Goal: Information Seeking & Learning: Find specific fact

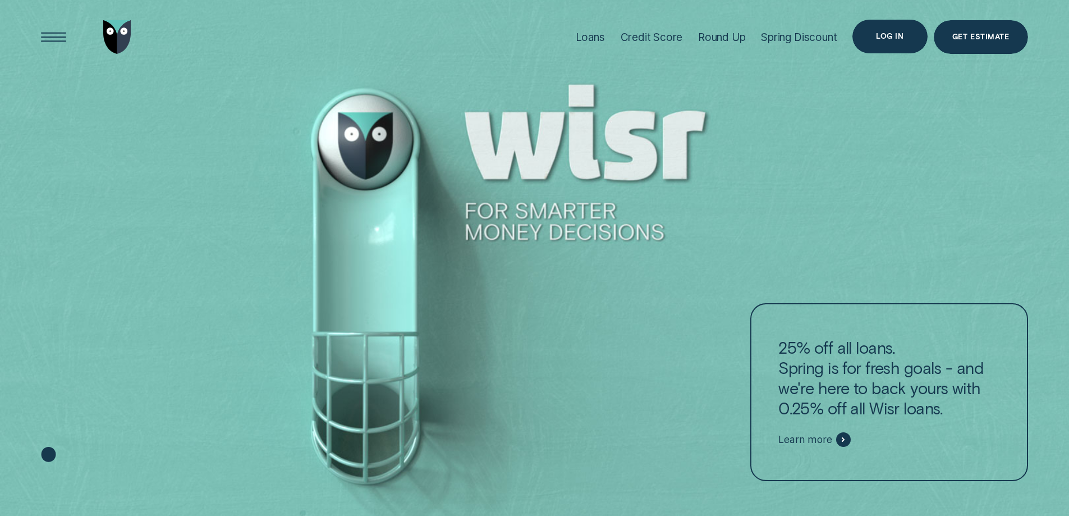
click at [893, 30] on div "Log in" at bounding box center [889, 37] width 75 height 34
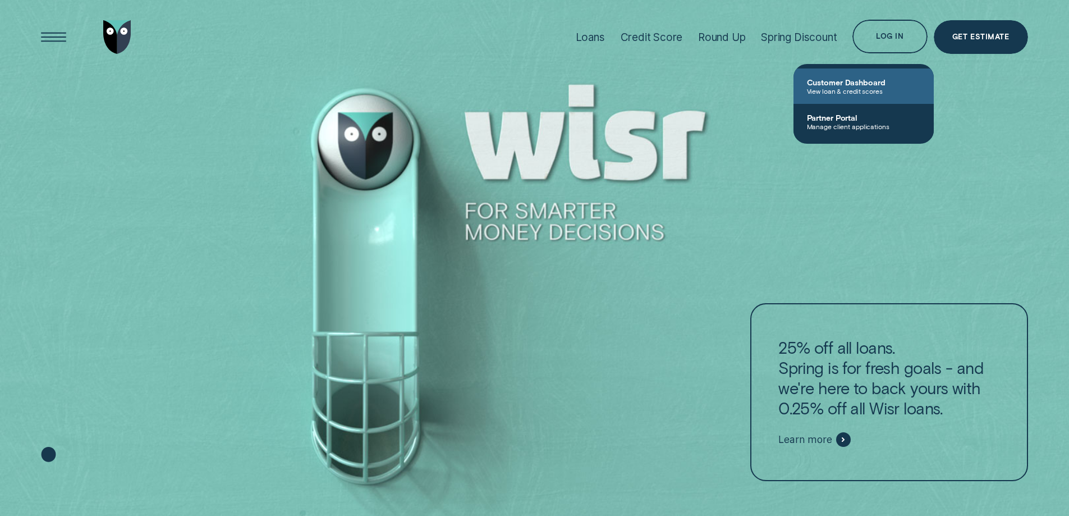
click at [867, 88] on span "View loan & credit scores" at bounding box center [863, 91] width 113 height 8
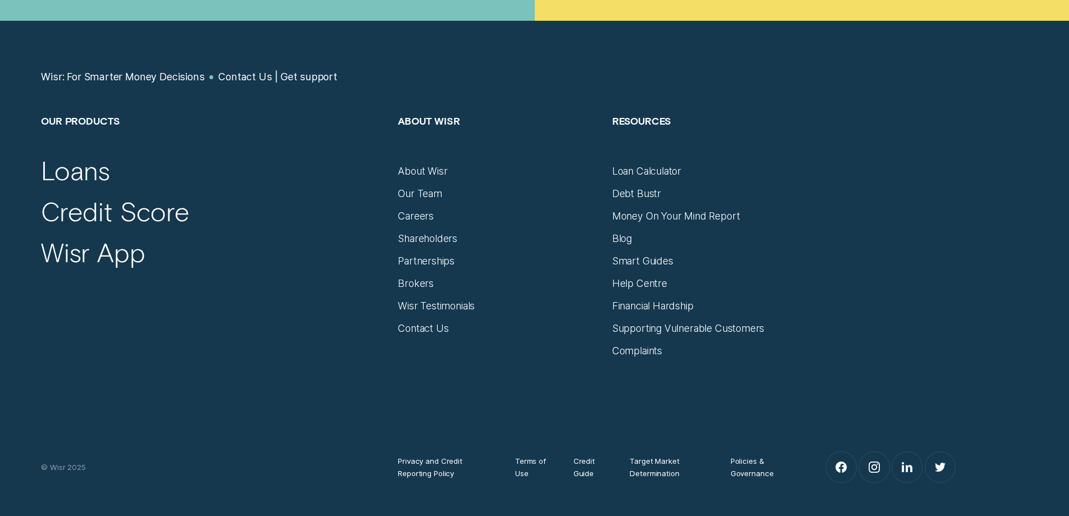
scroll to position [842, 0]
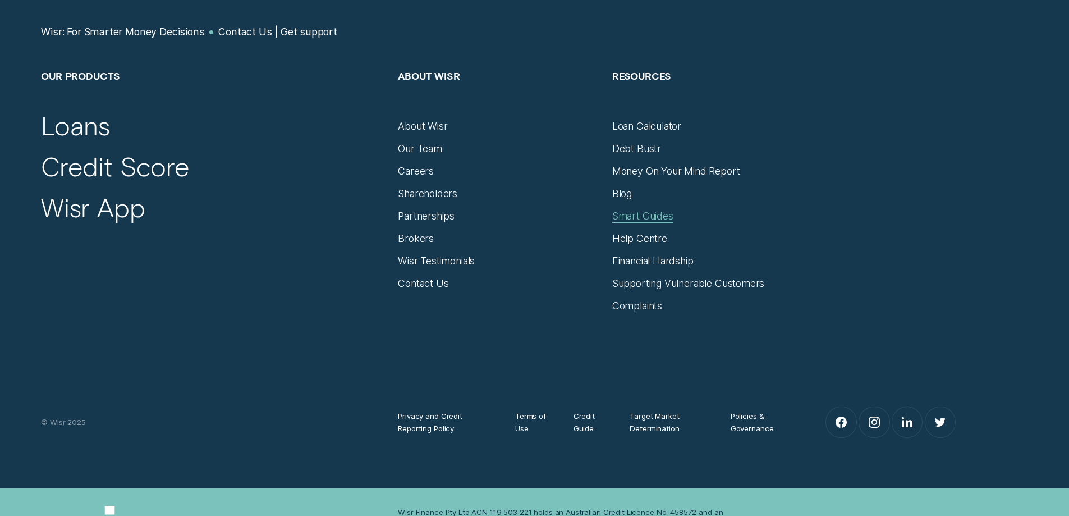
click at [623, 217] on div "Smart Guides" at bounding box center [642, 216] width 61 height 12
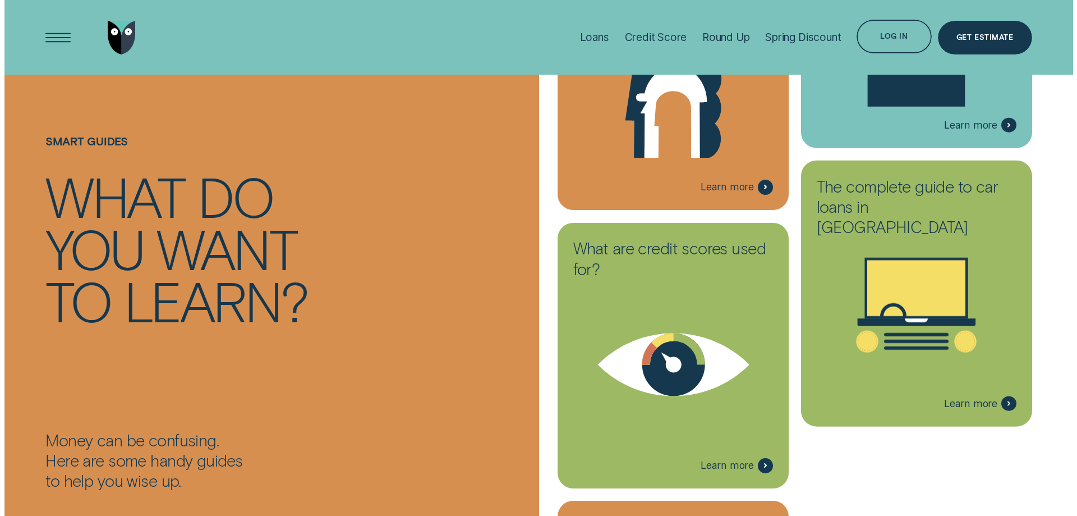
scroll to position [2244, 0]
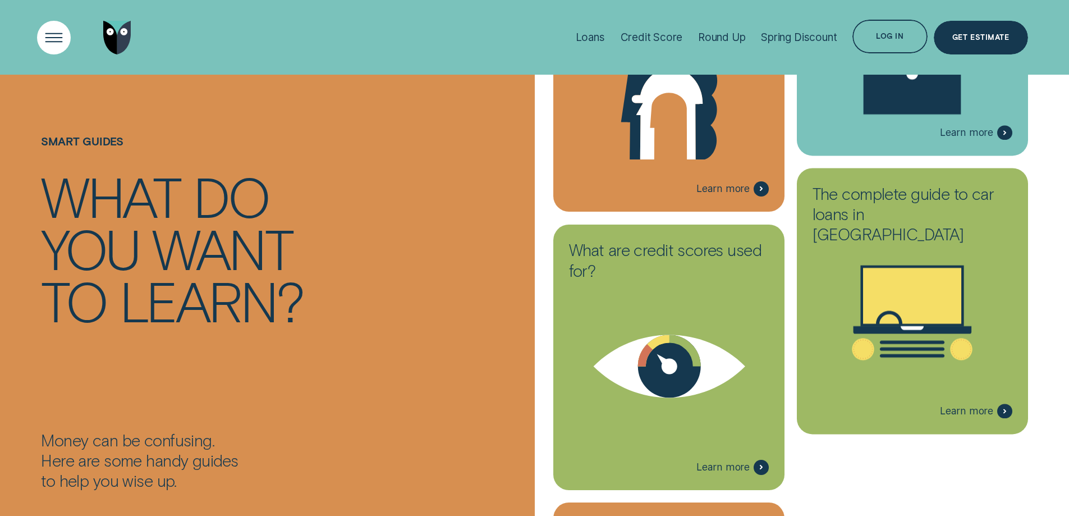
click at [48, 42] on div "Open Menu" at bounding box center [54, 37] width 48 height 48
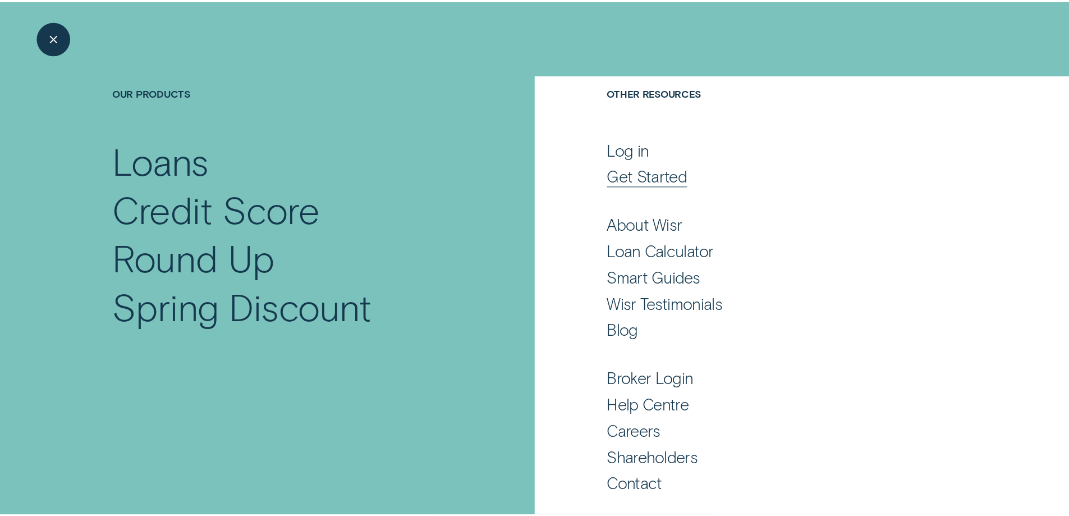
scroll to position [70, 0]
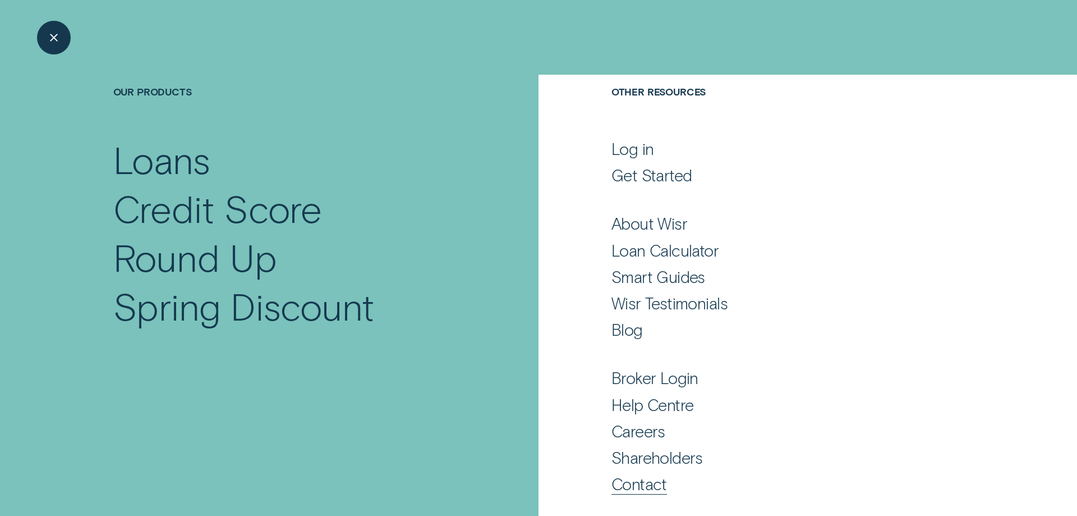
click at [625, 481] on div "Contact" at bounding box center [640, 484] width 56 height 20
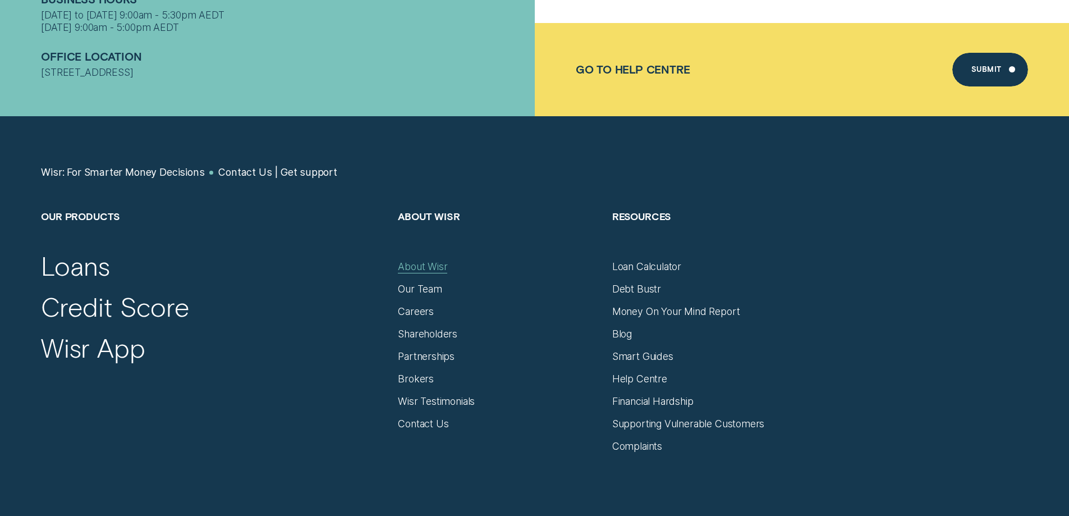
scroll to position [729, 0]
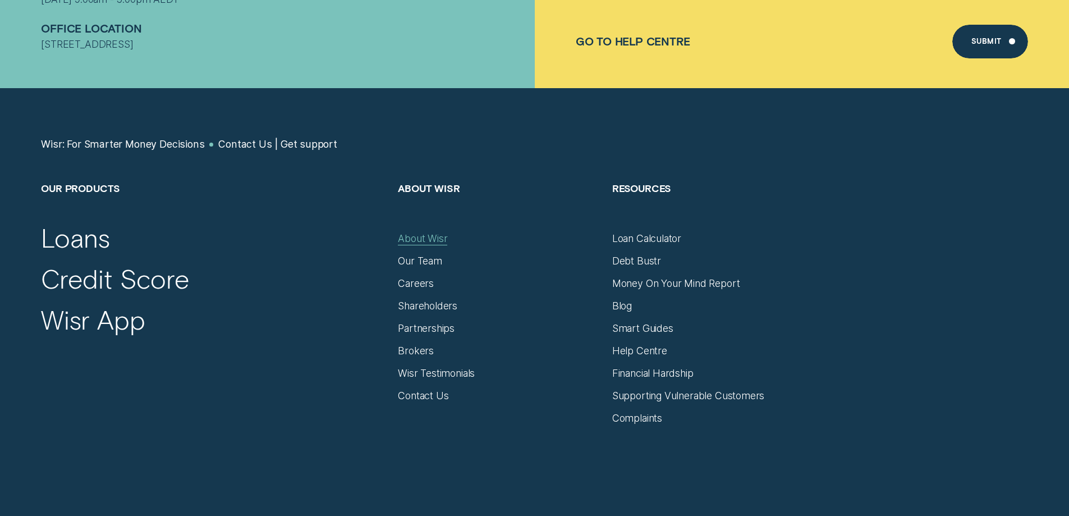
click at [432, 244] on div "About Wisr" at bounding box center [422, 238] width 49 height 12
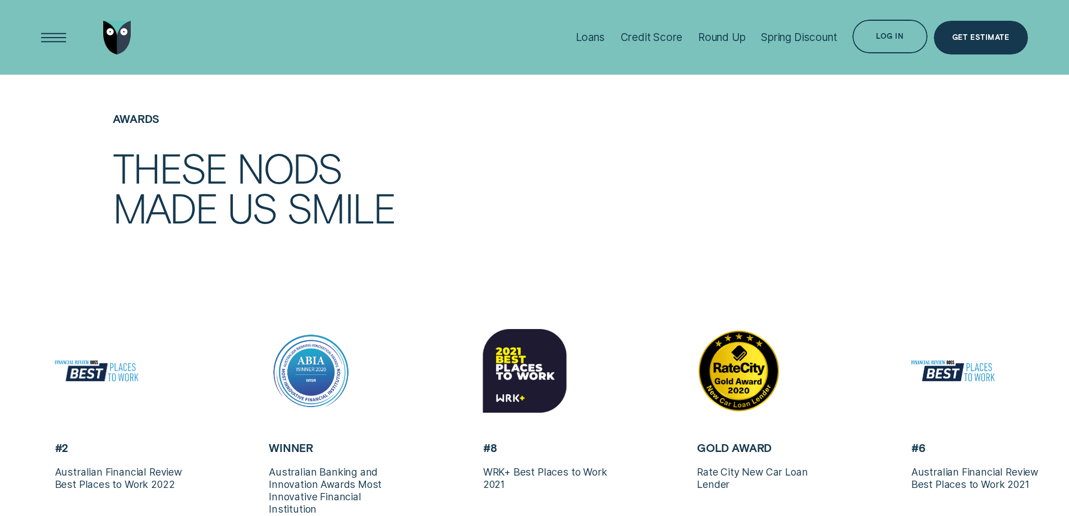
scroll to position [2637, 0]
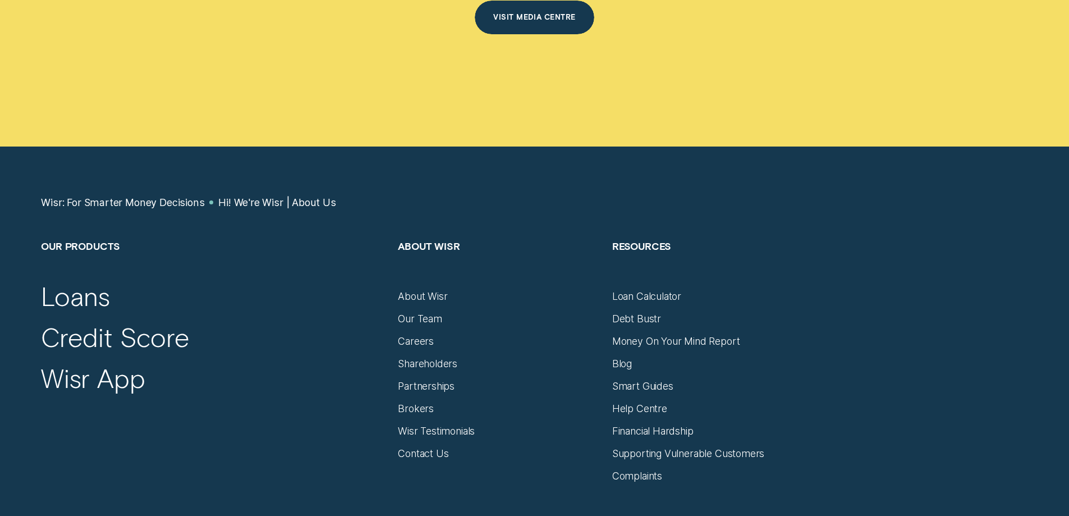
scroll to position [7407, 0]
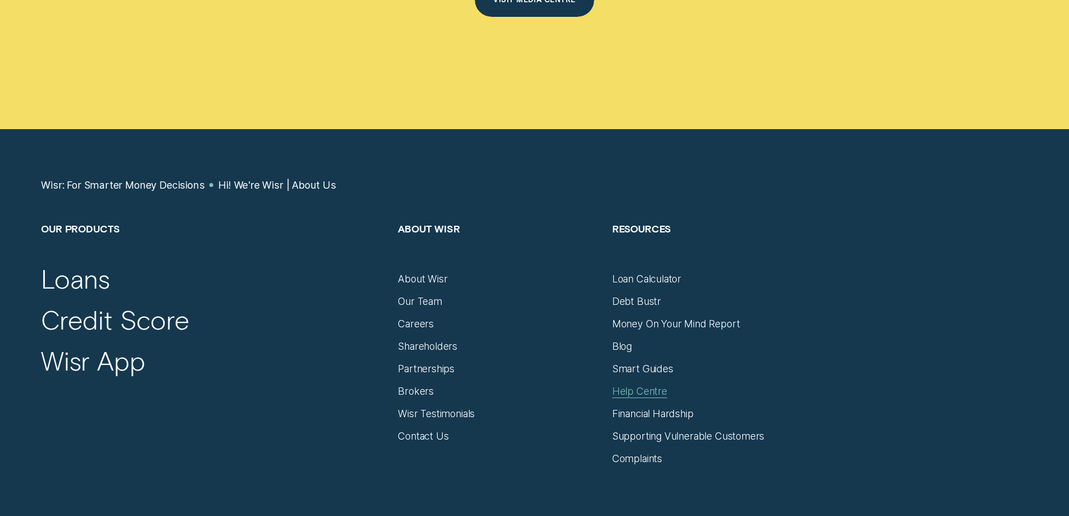
click at [628, 385] on div "Help Centre" at bounding box center [639, 391] width 55 height 12
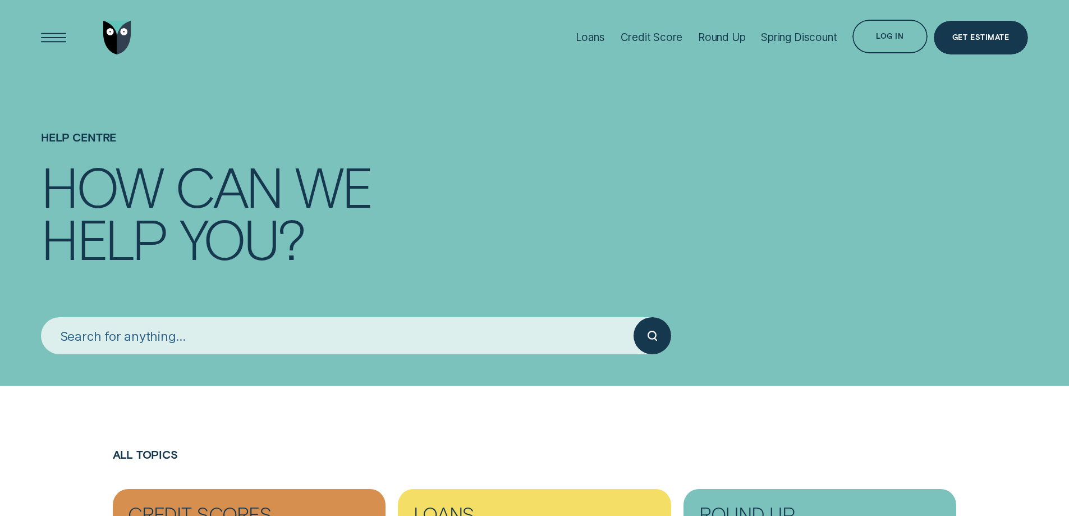
click at [178, 331] on input "search" at bounding box center [337, 336] width 593 height 38
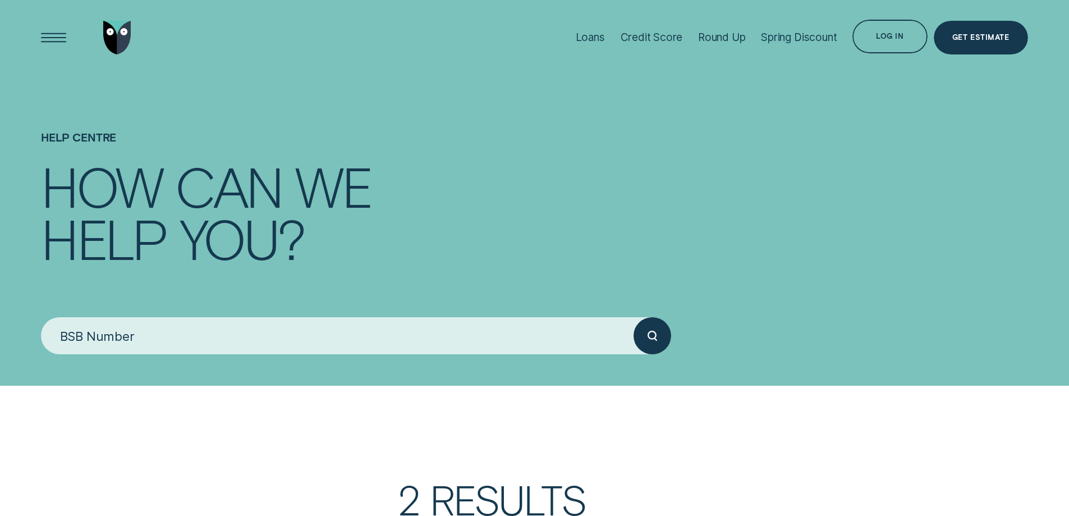
click at [649, 339] on icon "submit" at bounding box center [653, 335] width 10 height 11
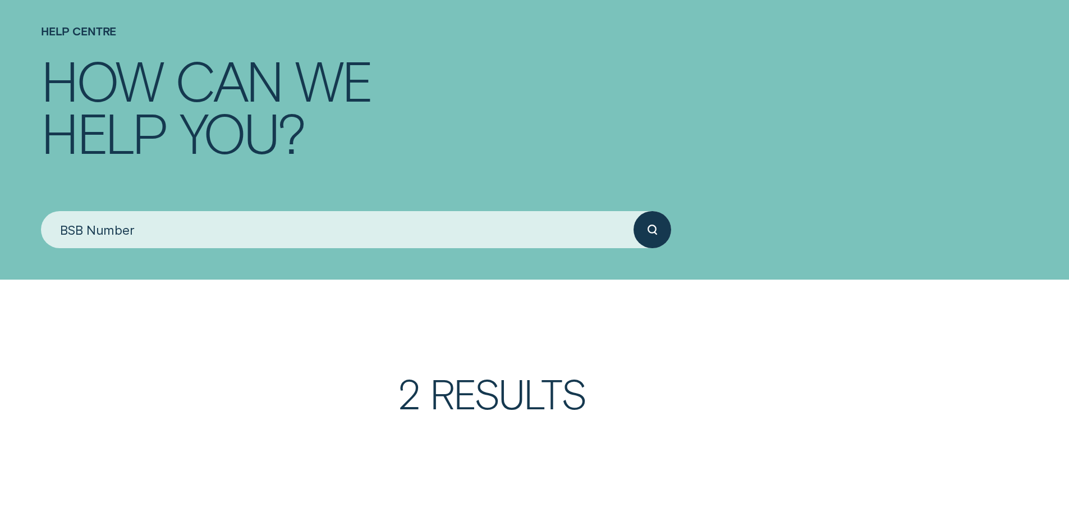
scroll to position [112, 0]
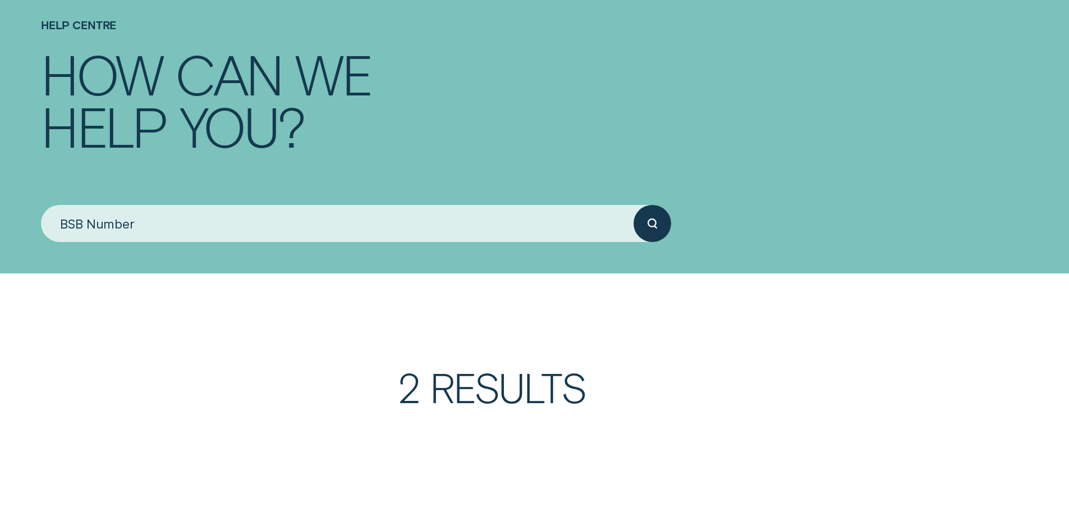
click at [442, 393] on h3 "2 Results" at bounding box center [677, 401] width 558 height 68
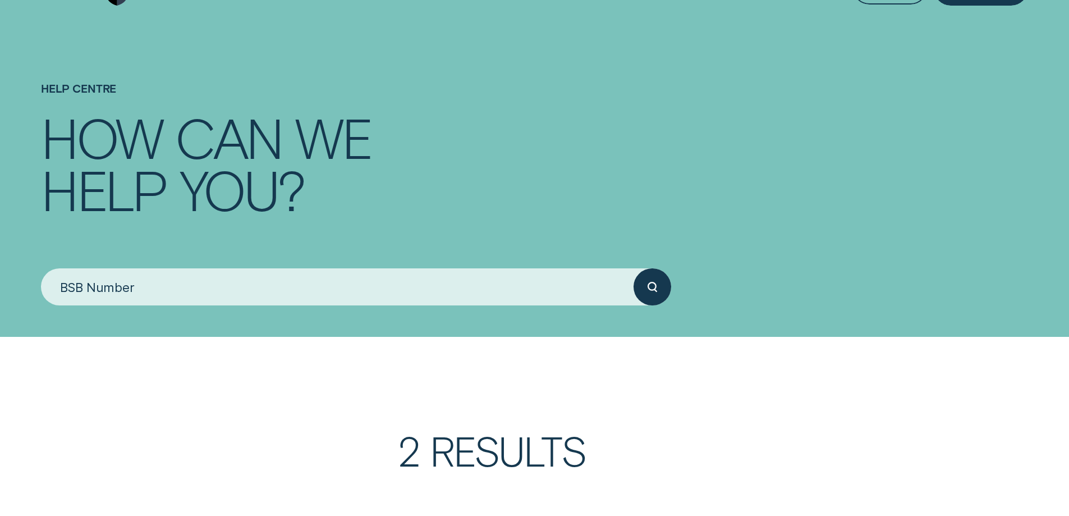
scroll to position [0, 0]
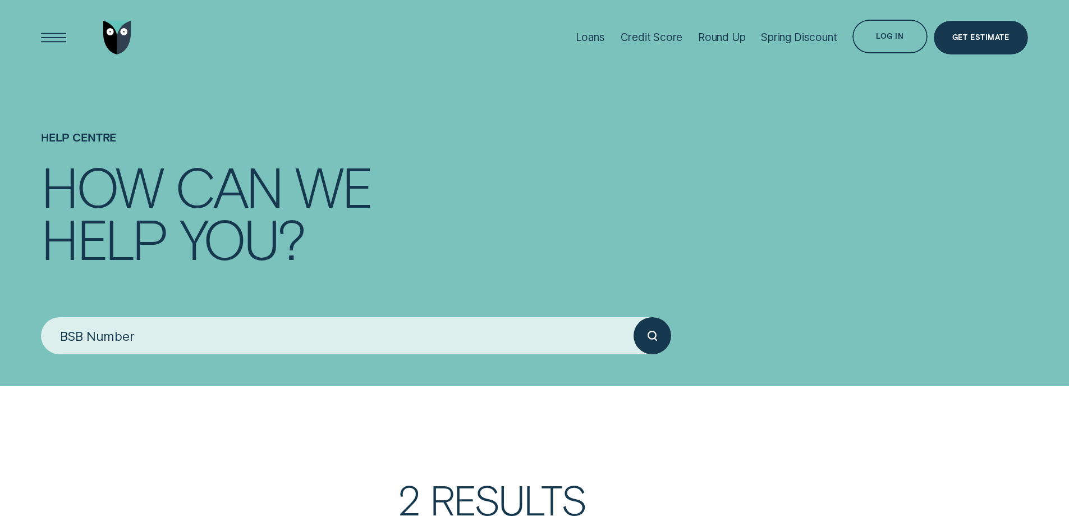
click at [658, 337] on div "submit" at bounding box center [652, 336] width 38 height 38
click at [61, 334] on input "BSB Number" at bounding box center [337, 336] width 593 height 38
drag, startPoint x: 88, startPoint y: 336, endPoint x: 47, endPoint y: 336, distance: 41.0
click at [47, 336] on input "Wisr BSB Number" at bounding box center [337, 336] width 593 height 38
type input "BSB Number"
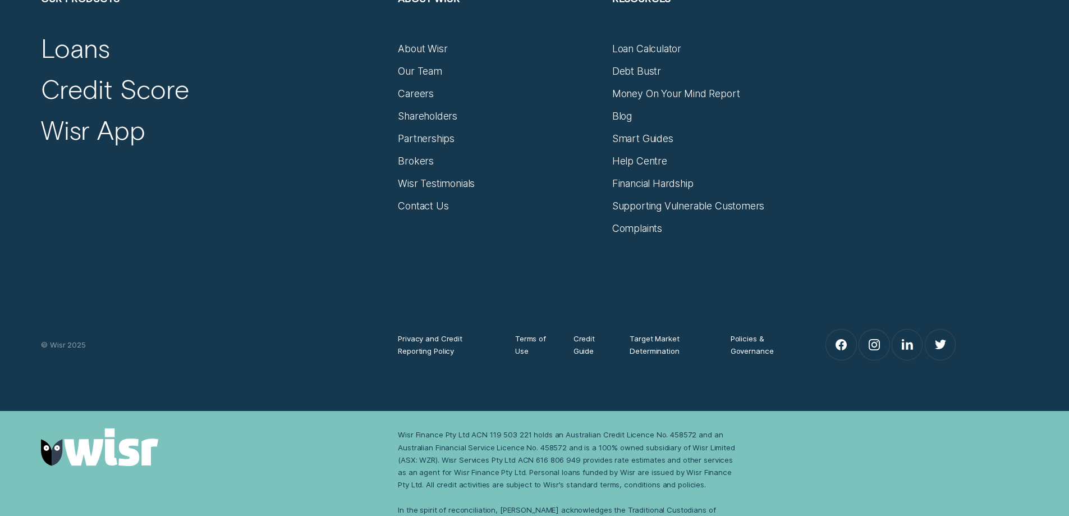
scroll to position [1220, 0]
